Goal: Check status

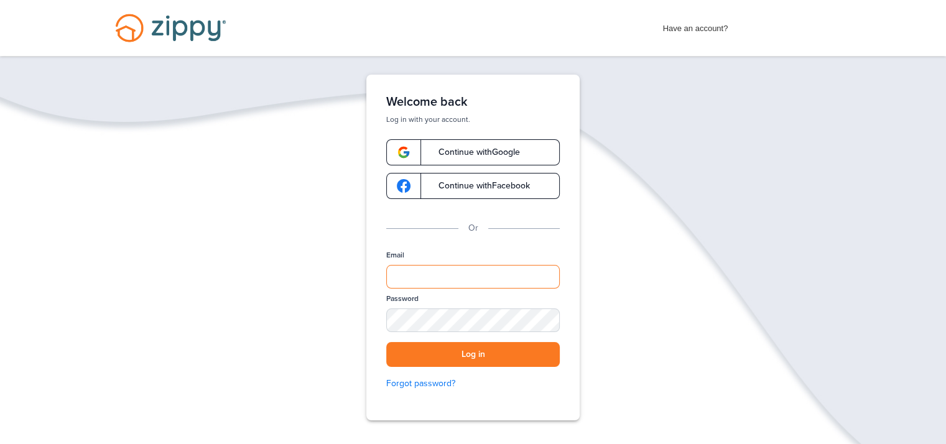
click at [451, 274] on input "Email" at bounding box center [472, 277] width 173 height 24
type input "**********"
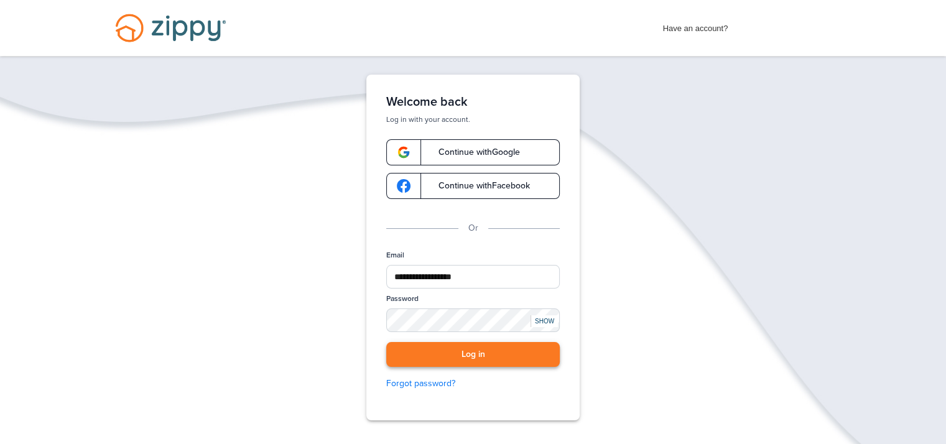
click at [468, 352] on button "Log in" at bounding box center [472, 354] width 173 height 25
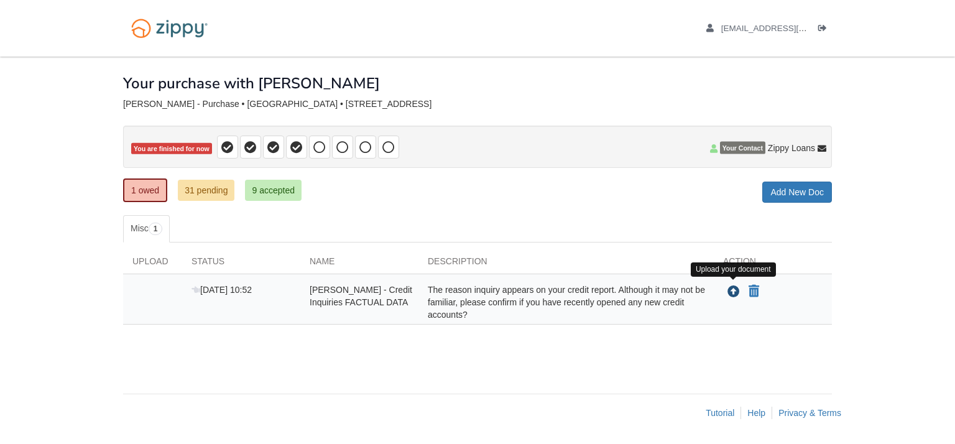
click at [737, 290] on icon "Upload Susan Morrison - Credit Inquiries FACTUAL DATA" at bounding box center [733, 292] width 12 height 12
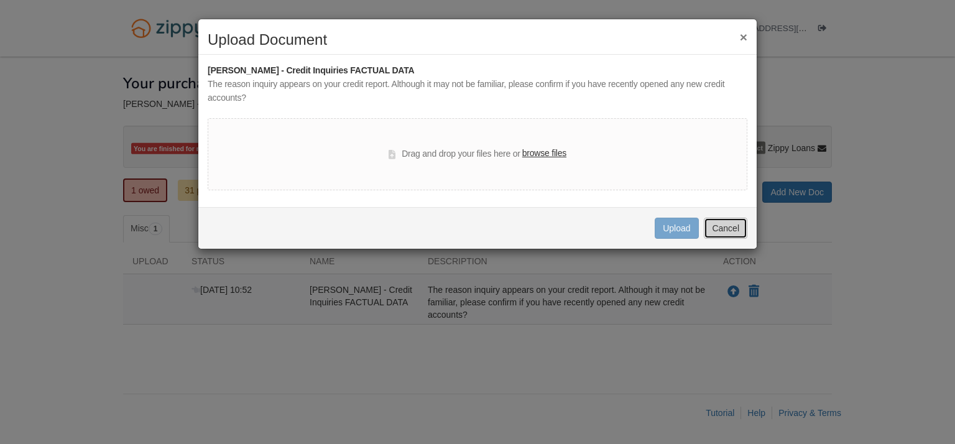
click at [733, 228] on button "Cancel" at bounding box center [726, 228] width 44 height 21
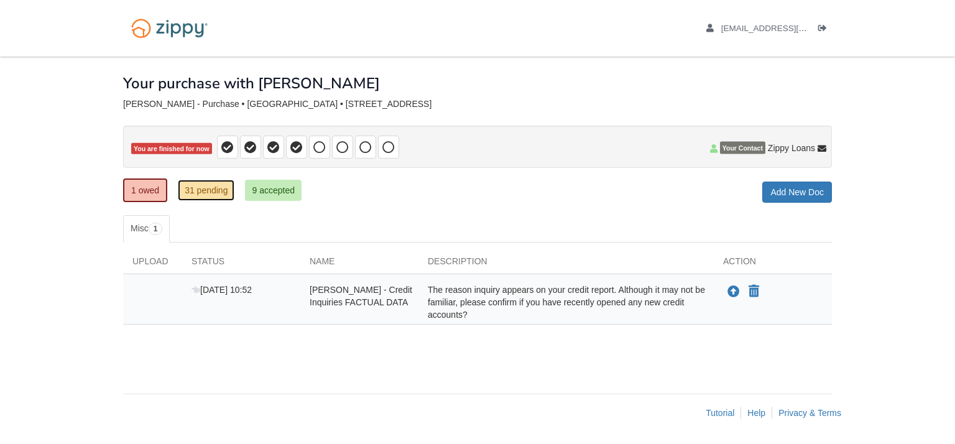
click at [213, 186] on link "31 pending" at bounding box center [206, 190] width 57 height 21
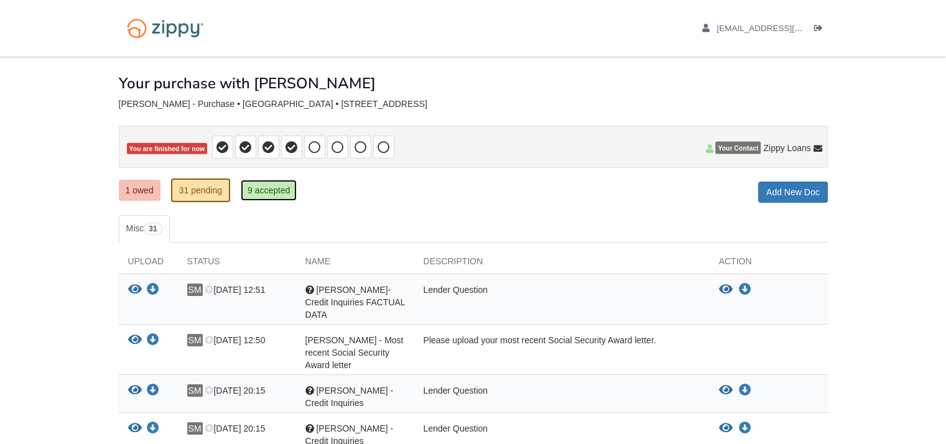
click at [262, 186] on link "9 accepted" at bounding box center [269, 190] width 57 height 21
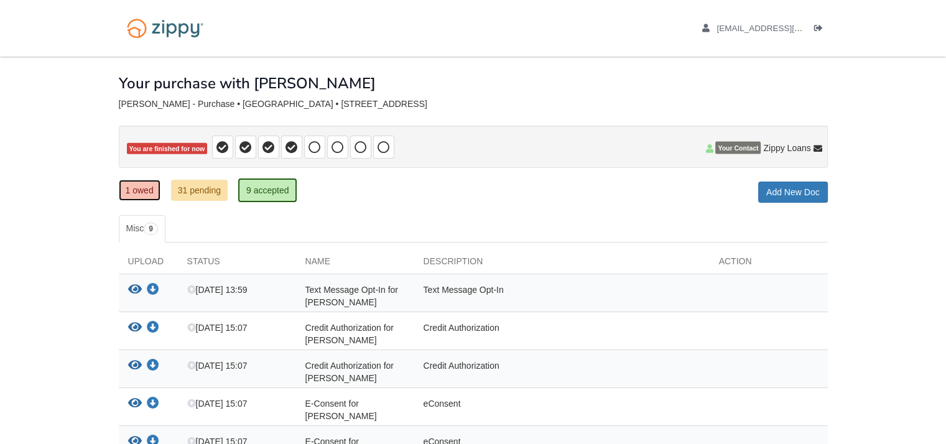
click at [141, 188] on link "1 owed" at bounding box center [140, 190] width 42 height 21
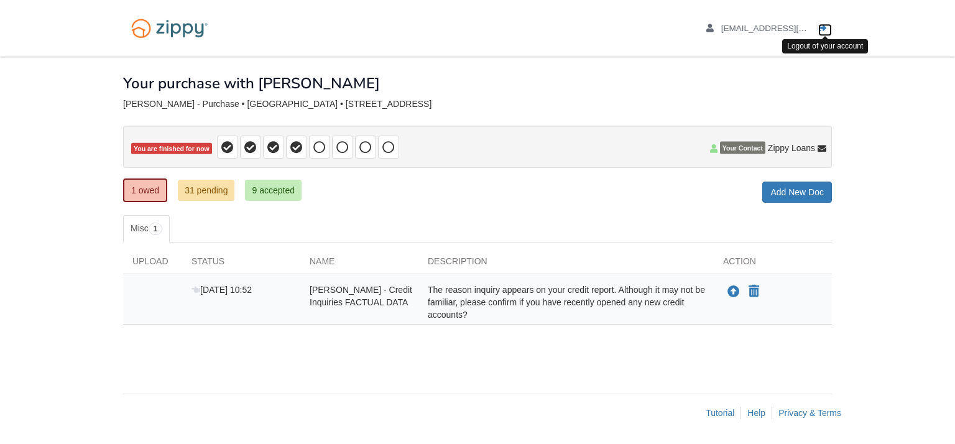
click at [822, 24] on icon "Log out" at bounding box center [822, 28] width 9 height 9
